Goal: Information Seeking & Learning: Learn about a topic

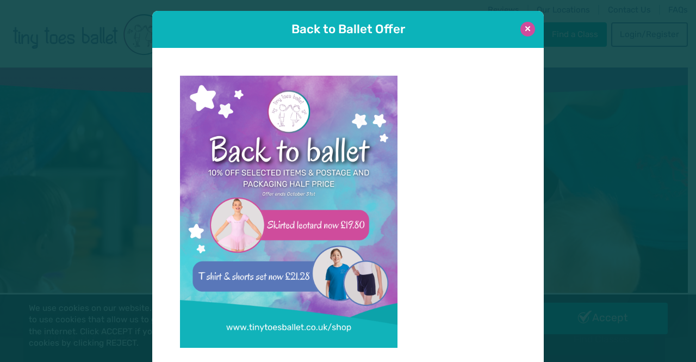
click at [526, 28] on button at bounding box center [527, 29] width 15 height 15
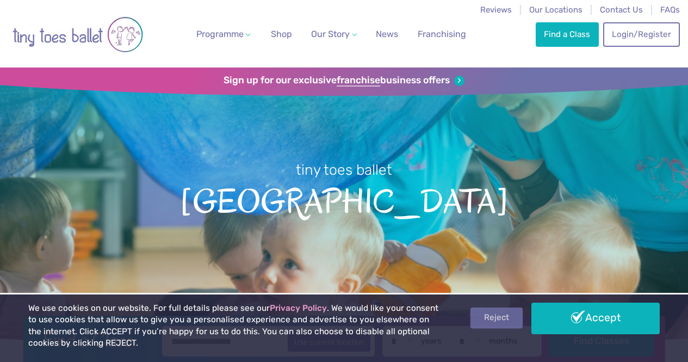
click at [496, 318] on link "Reject" at bounding box center [496, 317] width 52 height 21
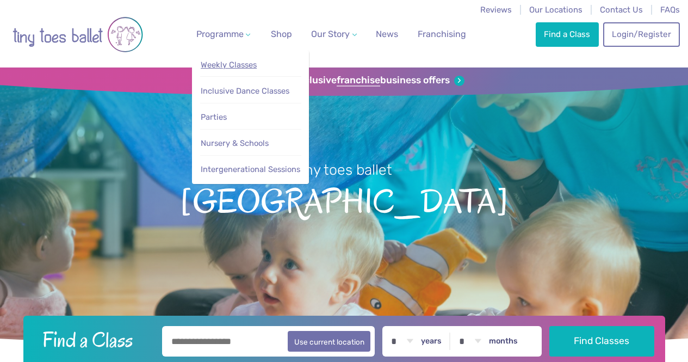
click at [222, 69] on span "Weekly Classes" at bounding box center [229, 65] width 56 height 10
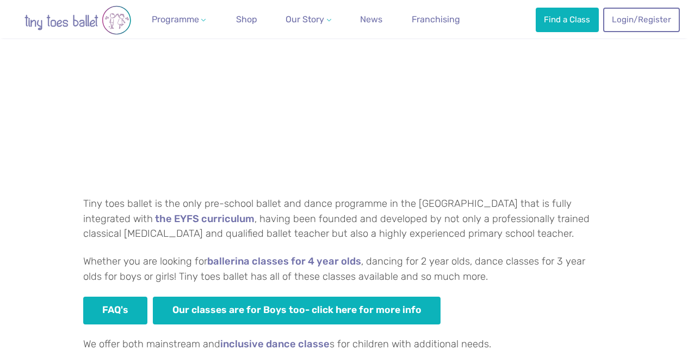
scroll to position [738, 0]
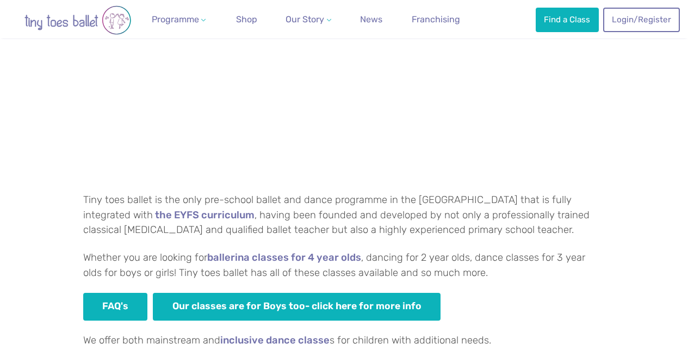
click at [479, 302] on div "Which Tiny toes ballerina classes are best for your little dancer? Tiny toes ba…" at bounding box center [344, 123] width 522 height 675
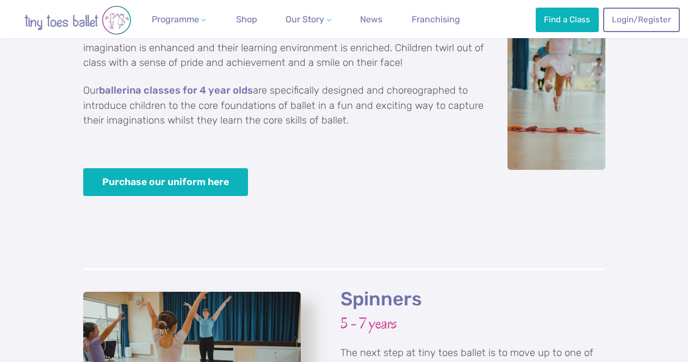
scroll to position [2260, 0]
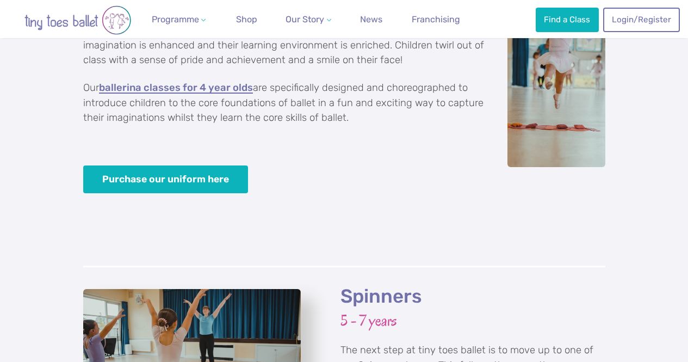
click at [193, 83] on link "ballerina classes for 4 year olds" at bounding box center [176, 88] width 154 height 11
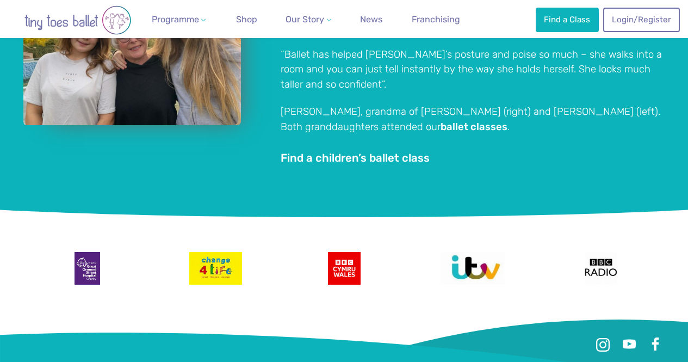
scroll to position [1956, 0]
